Goal: Navigation & Orientation: Find specific page/section

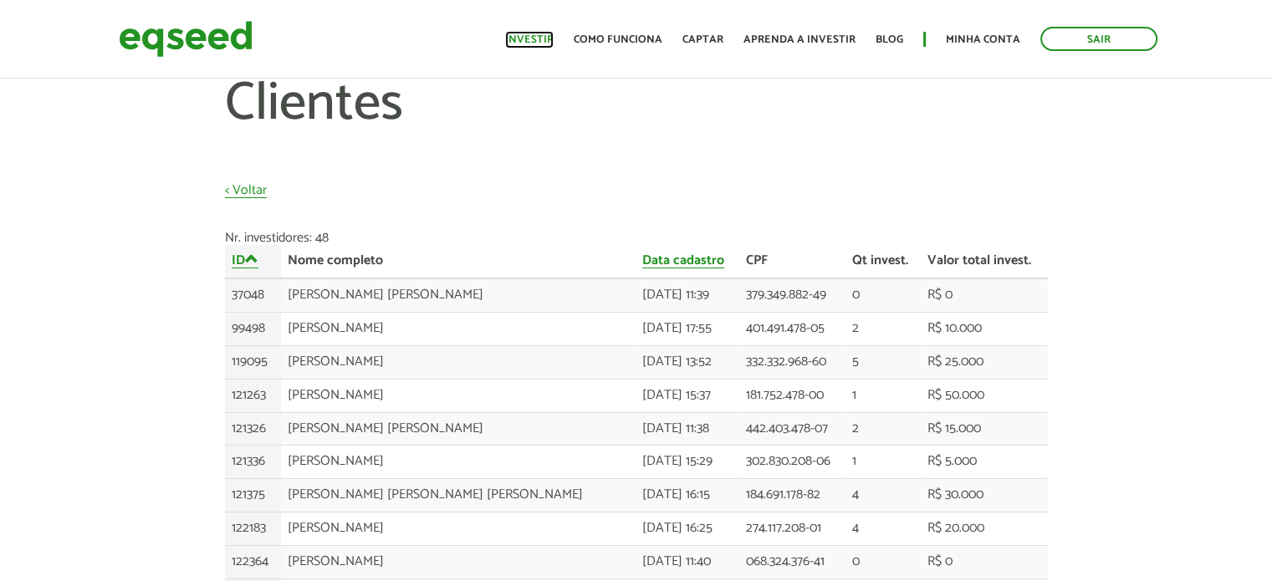
click at [551, 36] on link "Investir" at bounding box center [529, 39] width 48 height 11
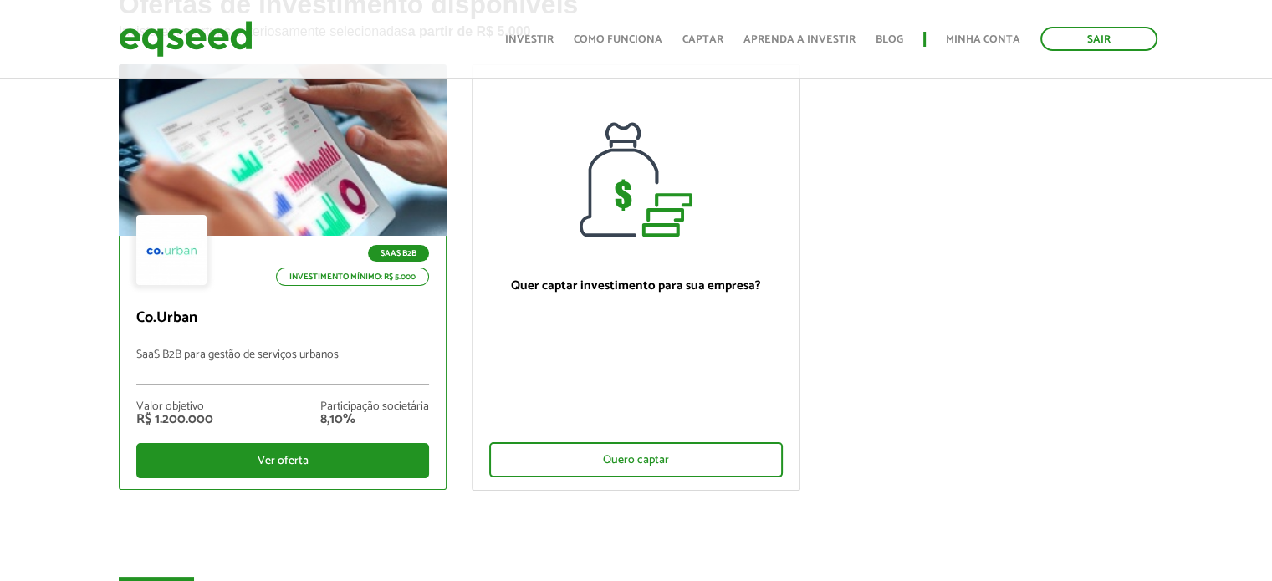
scroll to position [124, 0]
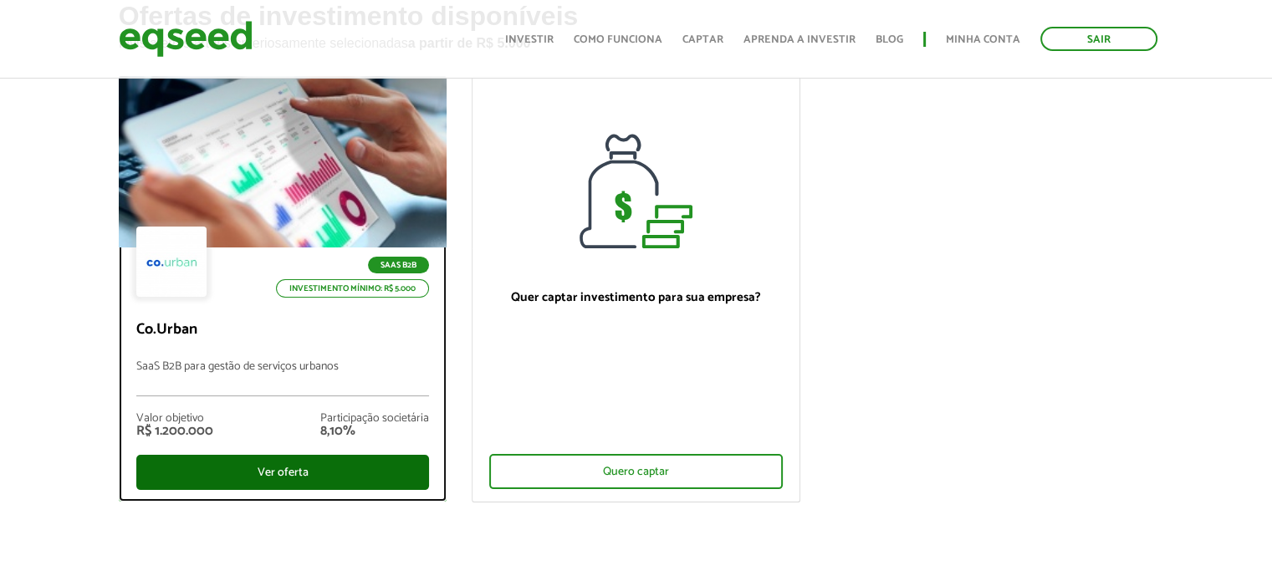
click at [278, 466] on div "Ver oferta" at bounding box center [282, 472] width 293 height 35
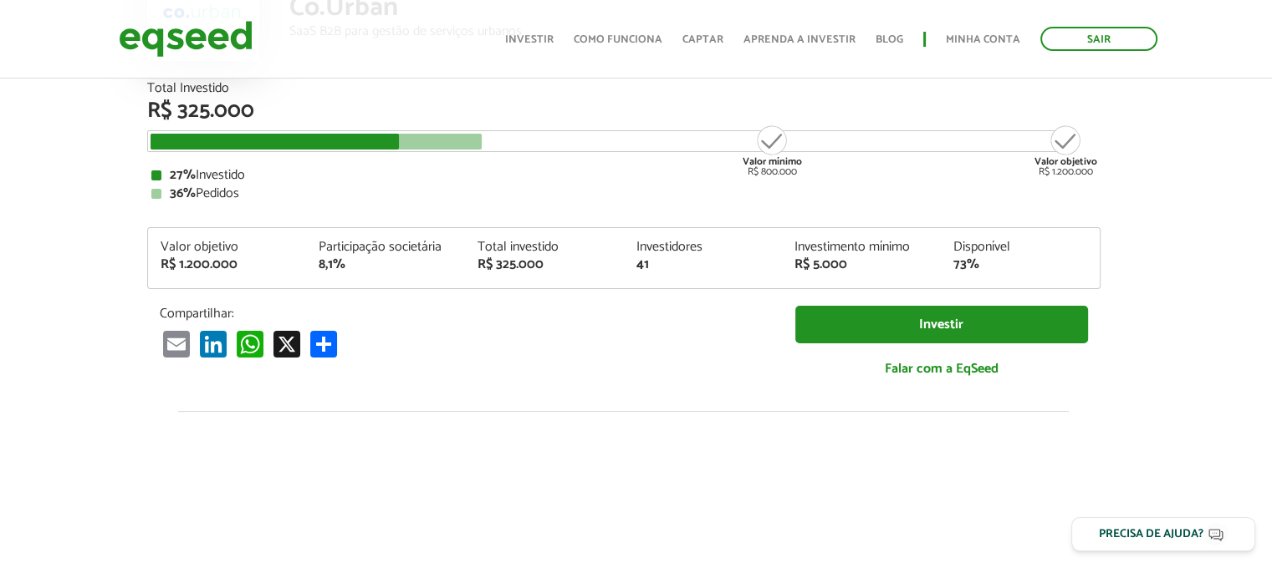
scroll to position [0, 13]
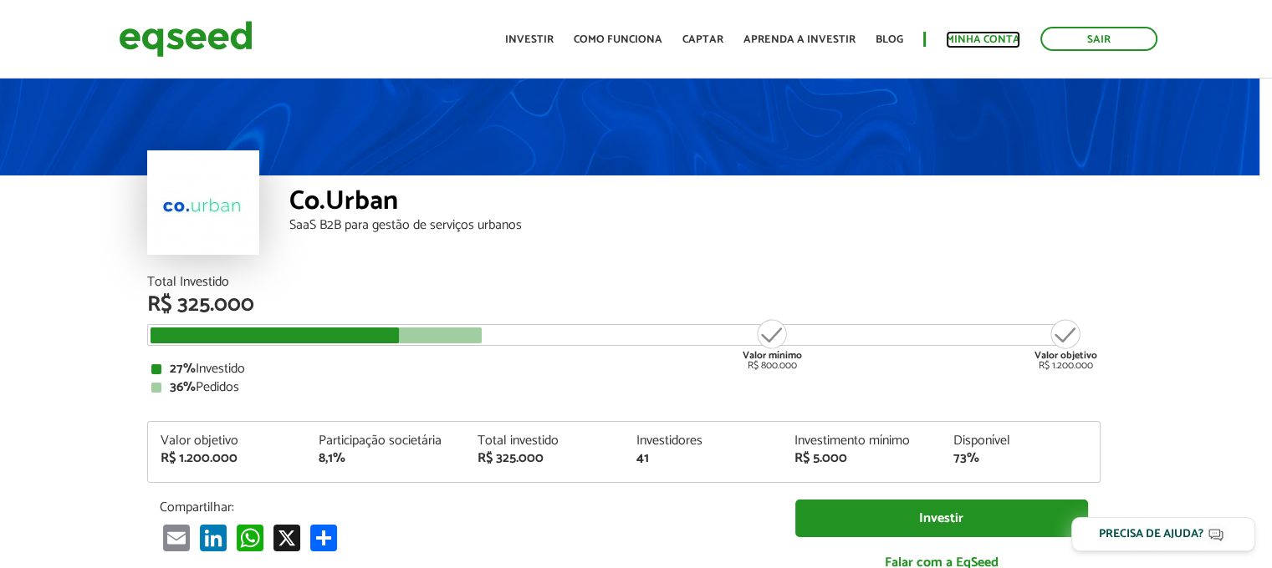
click at [955, 45] on link "Minha conta" at bounding box center [983, 39] width 74 height 11
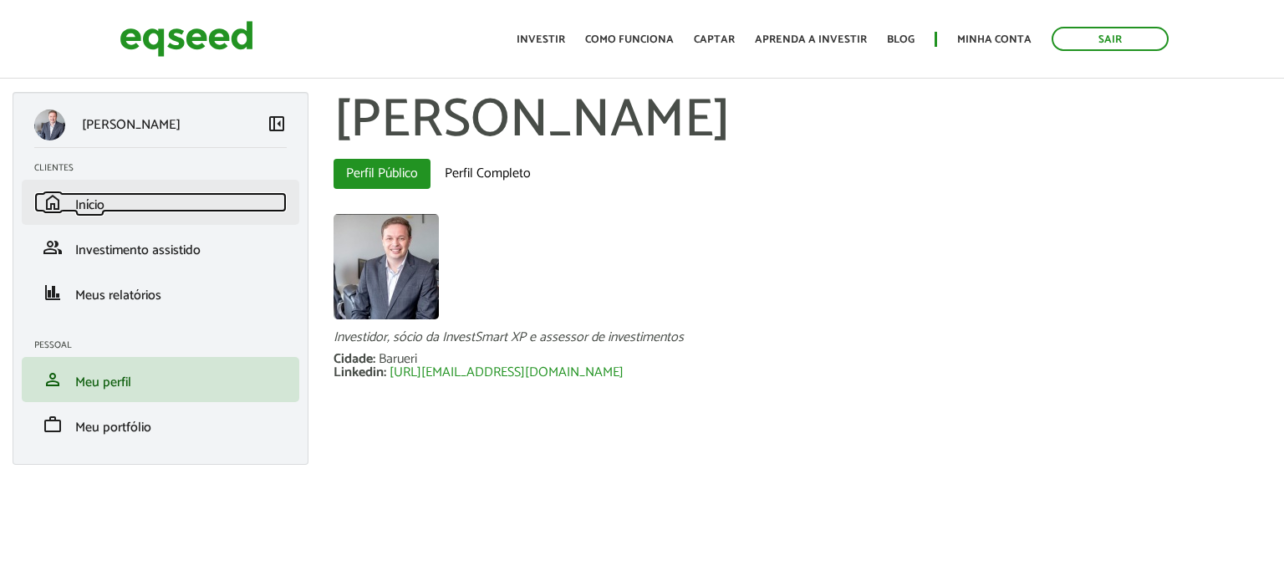
click at [85, 208] on span "Início" at bounding box center [89, 205] width 29 height 23
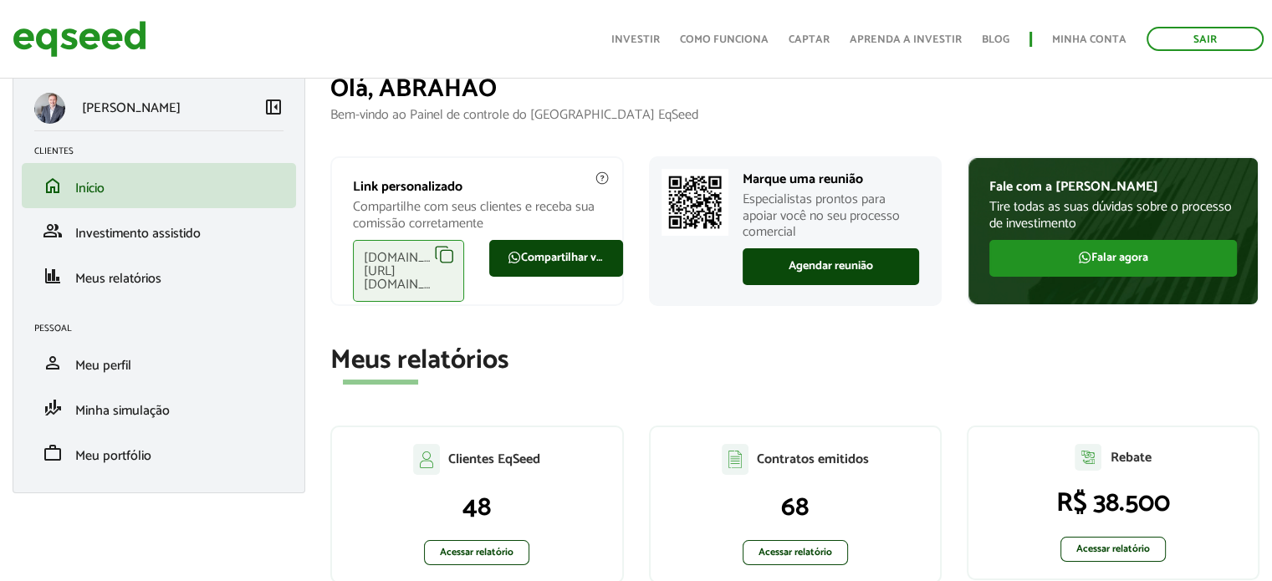
scroll to position [19, 0]
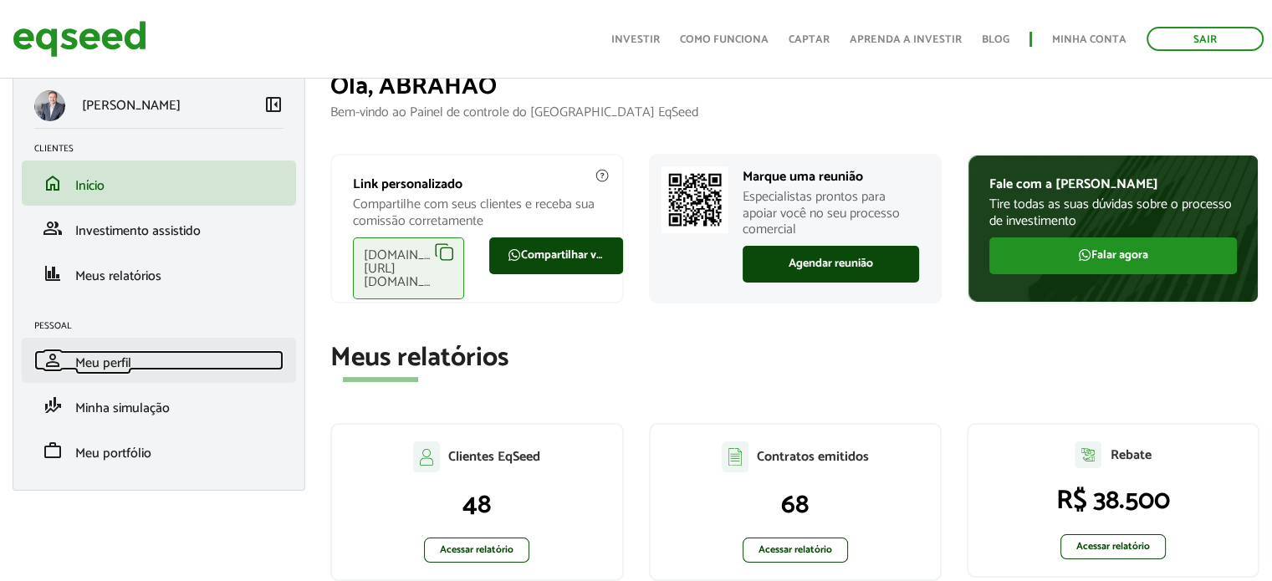
click at [110, 361] on span "Meu perfil" at bounding box center [103, 363] width 56 height 23
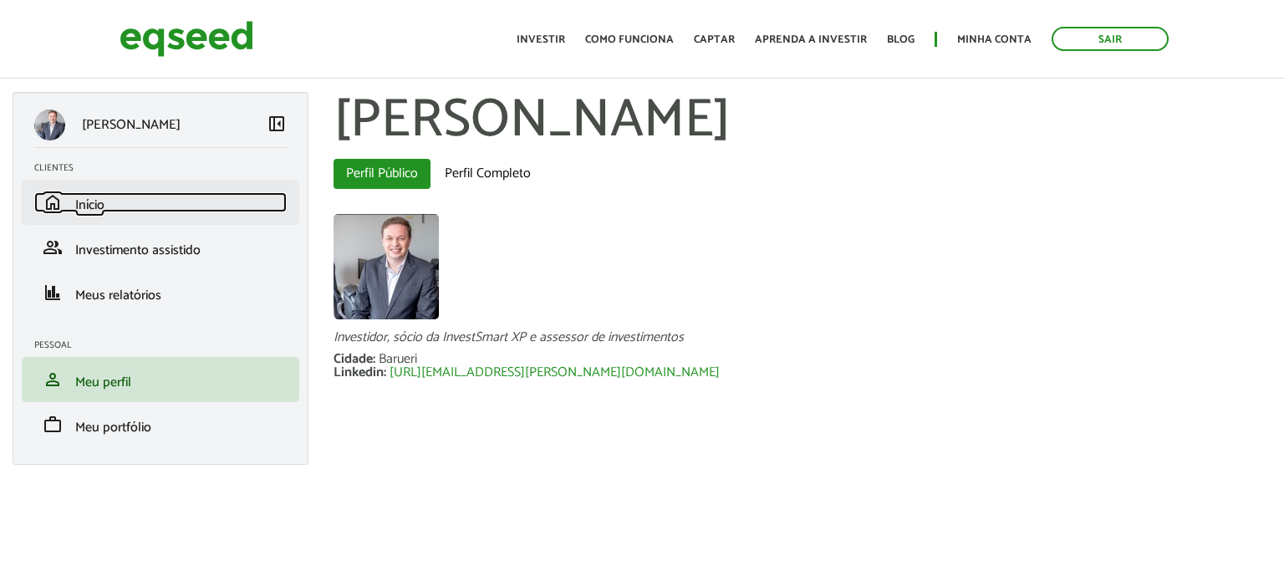
click at [96, 206] on span "Início" at bounding box center [89, 205] width 29 height 23
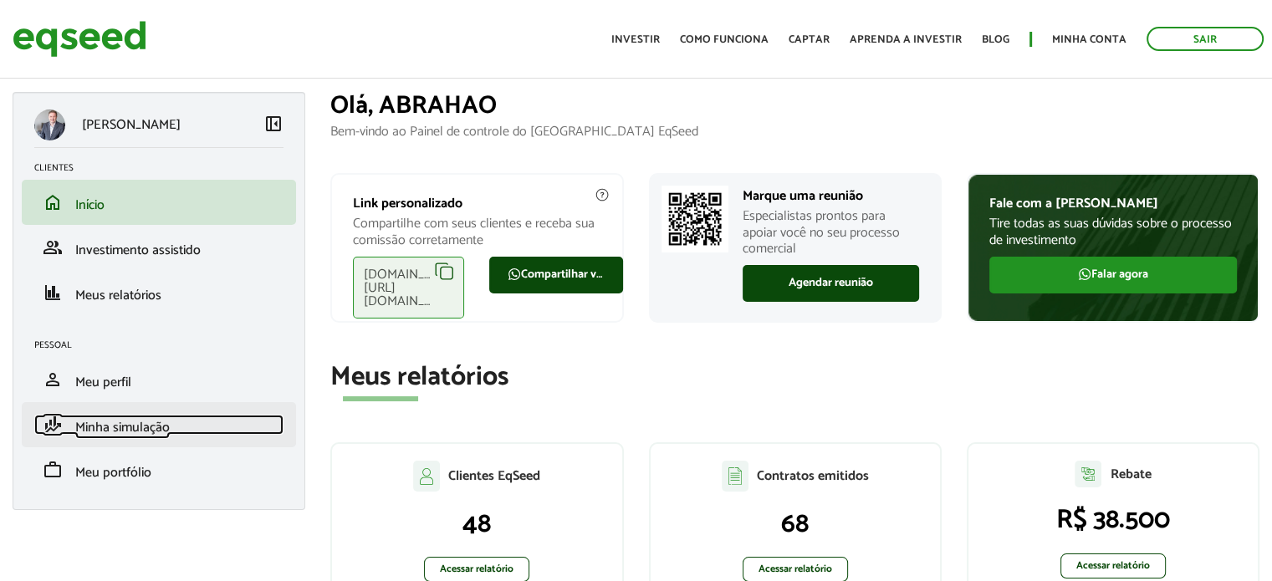
click at [124, 436] on span "Minha simulação" at bounding box center [122, 427] width 94 height 23
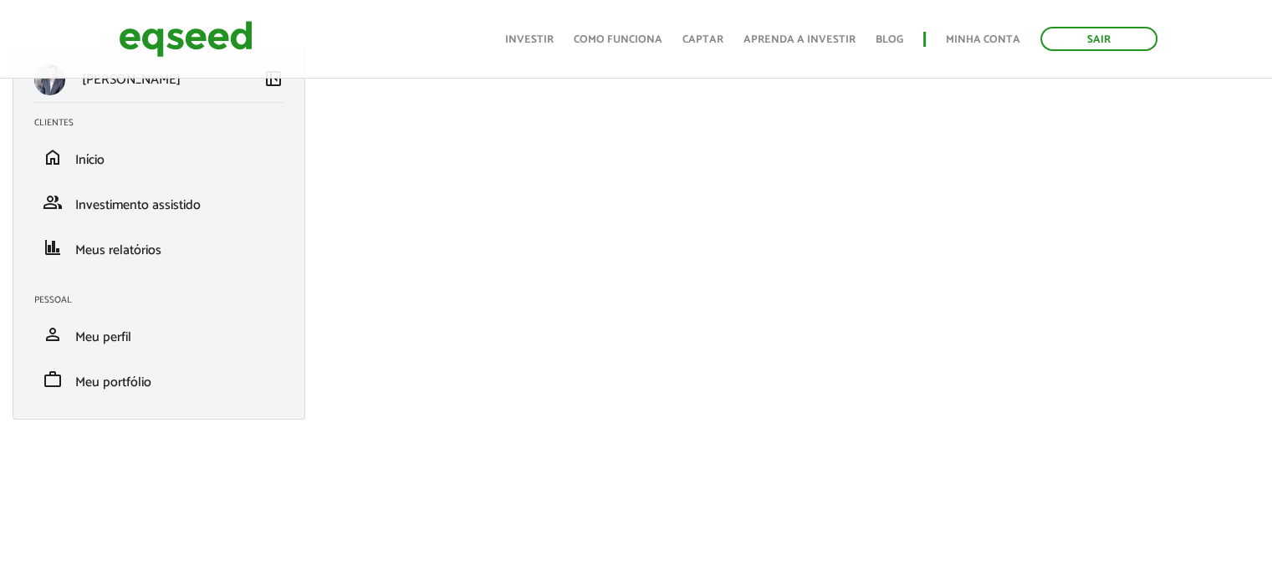
scroll to position [43, 0]
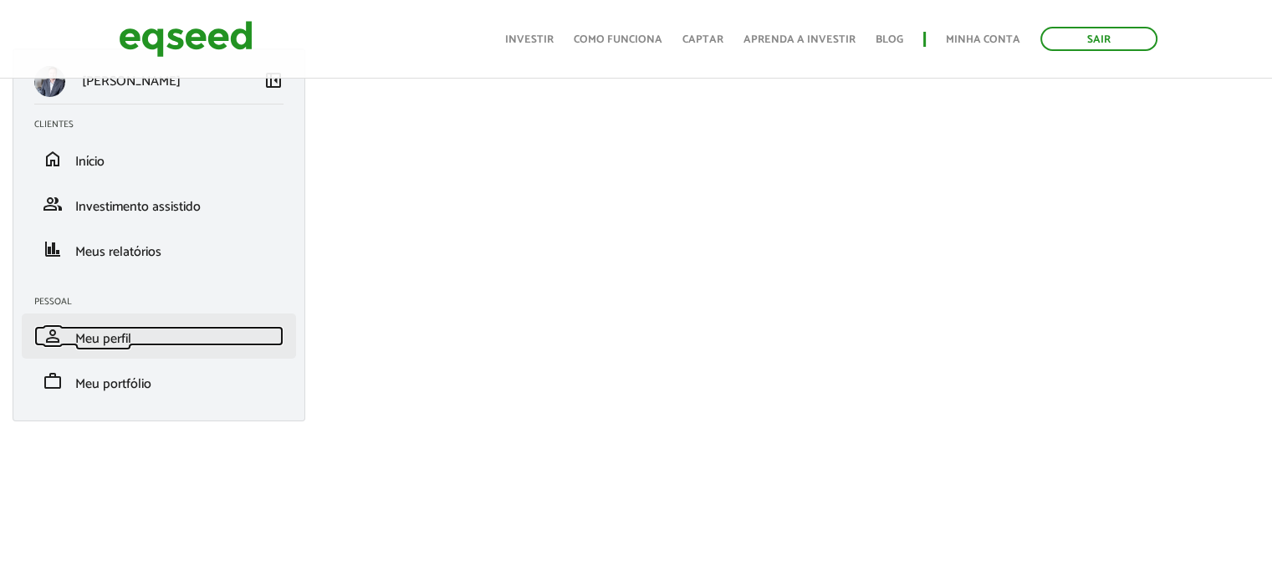
click at [106, 334] on span "Meu perfil" at bounding box center [103, 339] width 56 height 23
